Goal: Ask a question

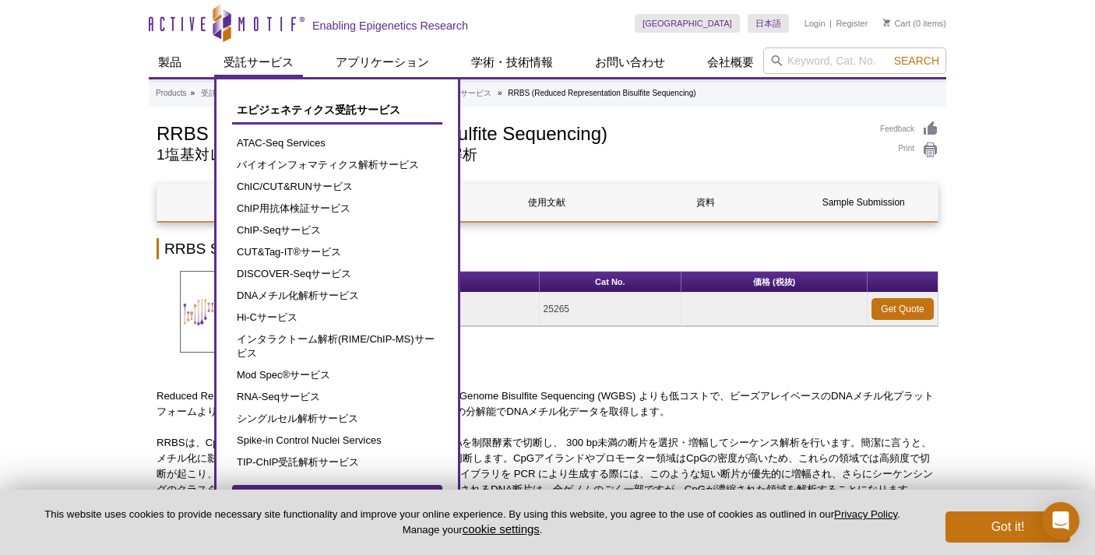
click at [251, 62] on link "受託サービス" at bounding box center [258, 63] width 89 height 30
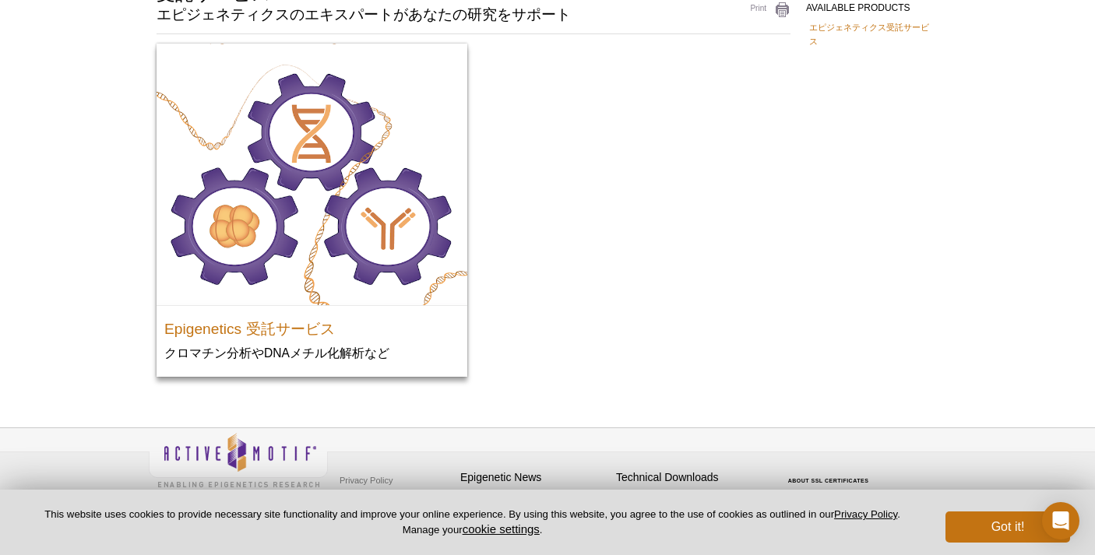
scroll to position [142, 0]
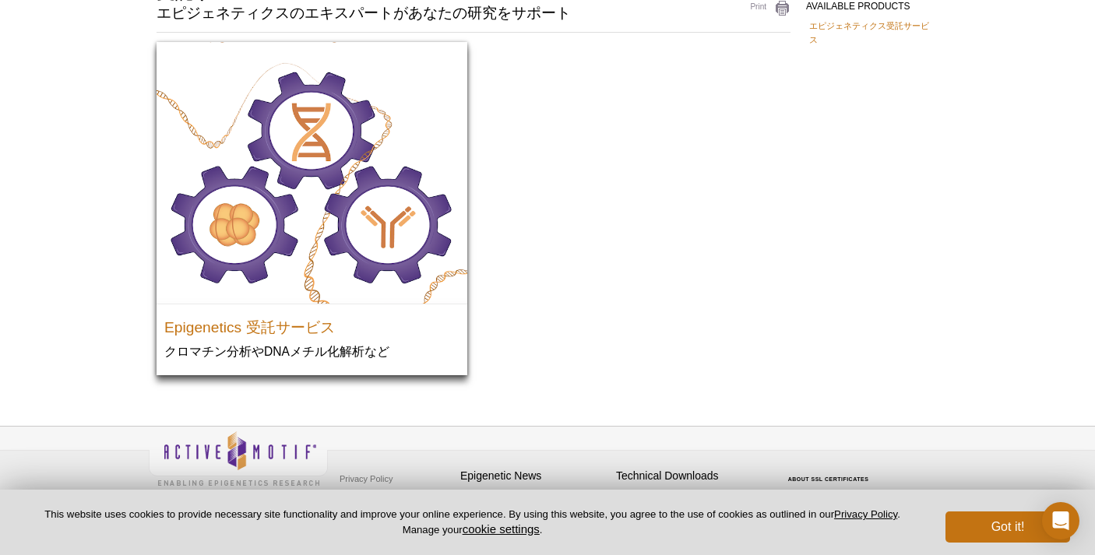
click at [335, 344] on p "クロマチン分析やDNAメチル化解析など" at bounding box center [311, 352] width 295 height 16
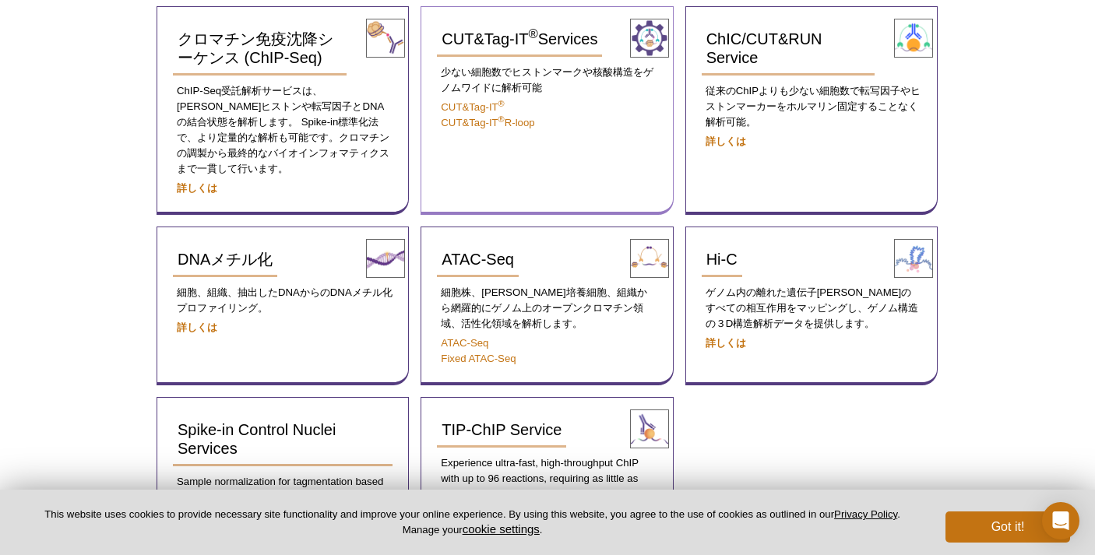
scroll to position [286, 0]
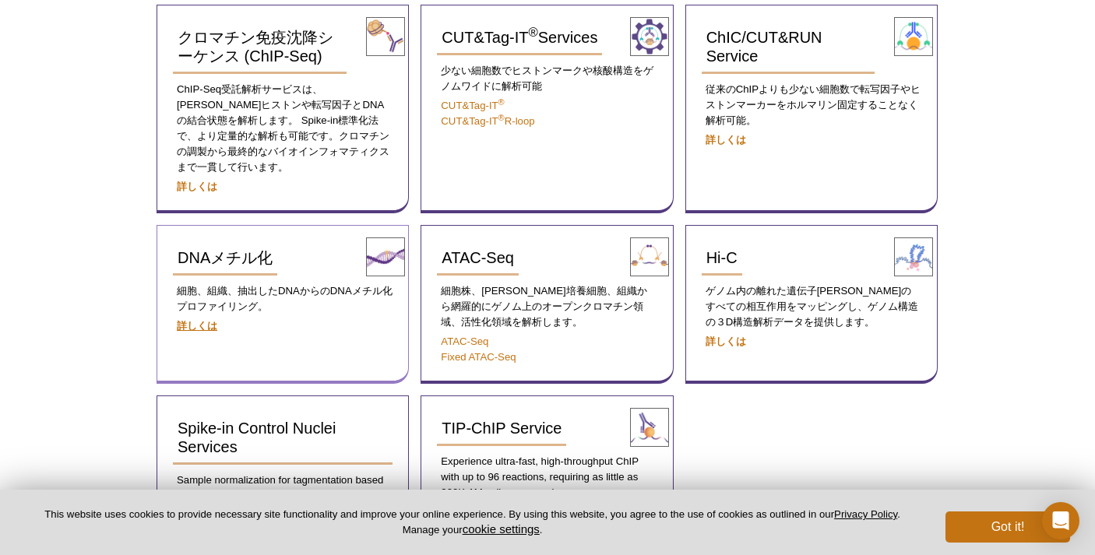
click at [211, 320] on strong "詳しくは" at bounding box center [197, 326] width 41 height 12
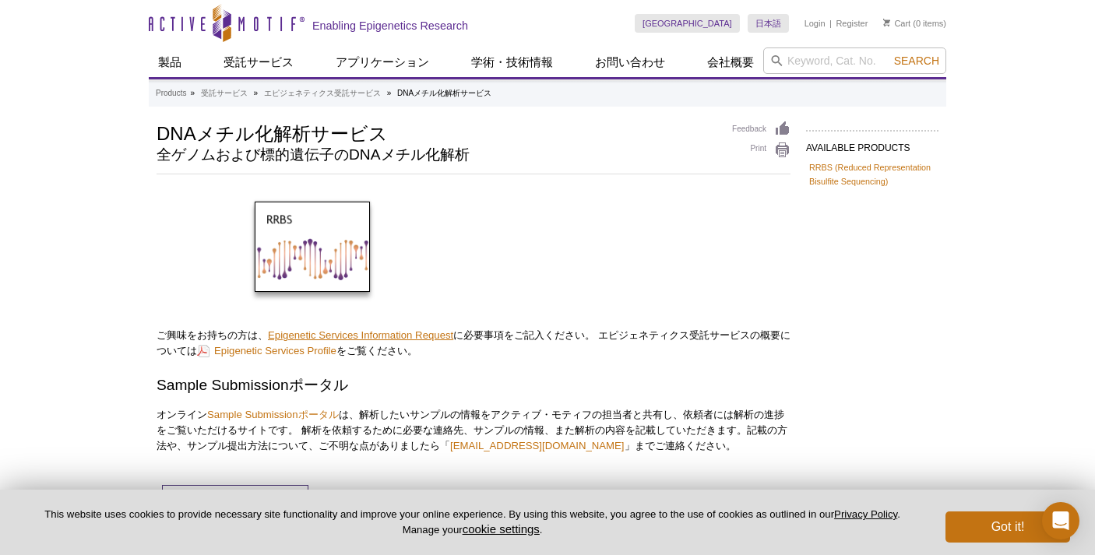
click at [415, 338] on link "Epigenetic Services Information Request" at bounding box center [360, 336] width 185 height 12
